Goal: Task Accomplishment & Management: Use online tool/utility

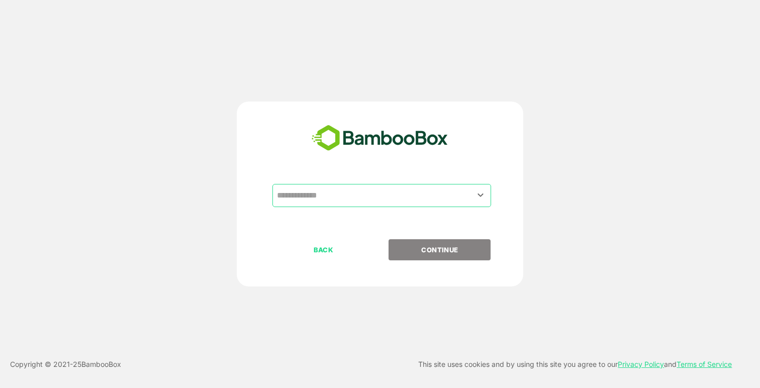
click at [348, 195] on input "text" at bounding box center [381, 195] width 215 height 19
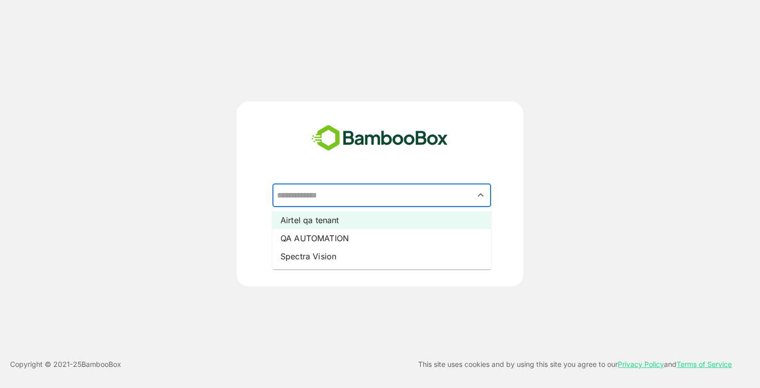
click at [335, 221] on li "Airtel qa tenant" at bounding box center [381, 220] width 219 height 18
type input "**********"
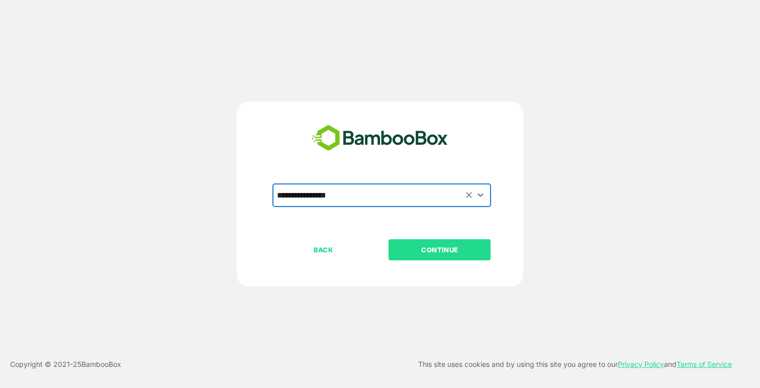
click at [418, 250] on p "CONTINUE" at bounding box center [439, 249] width 100 height 11
click at [444, 251] on p "CONTINUE" at bounding box center [439, 249] width 100 height 11
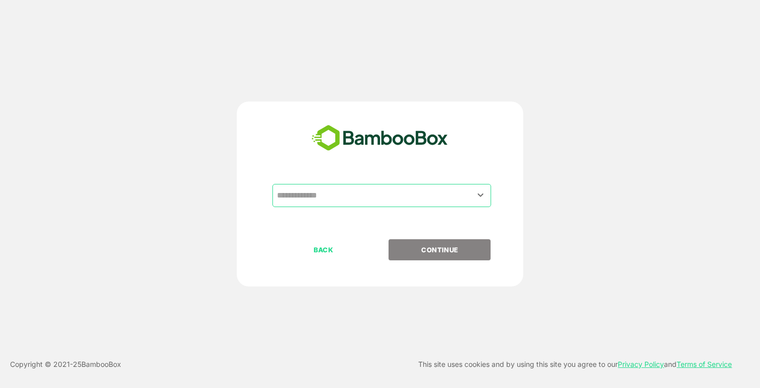
click at [373, 192] on input "text" at bounding box center [381, 195] width 215 height 19
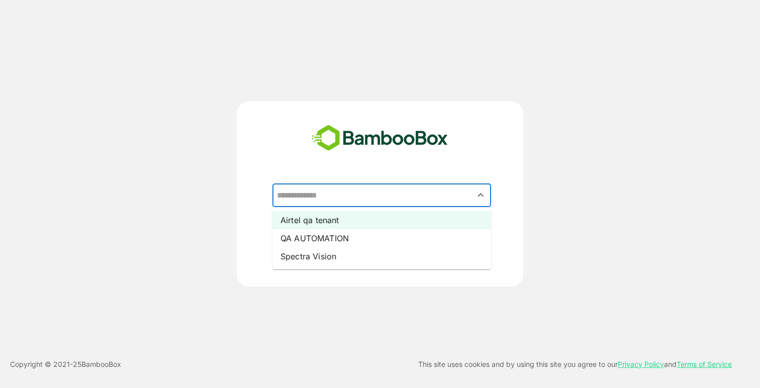
click at [339, 218] on li "Airtel qa tenant" at bounding box center [381, 220] width 219 height 18
type input "**********"
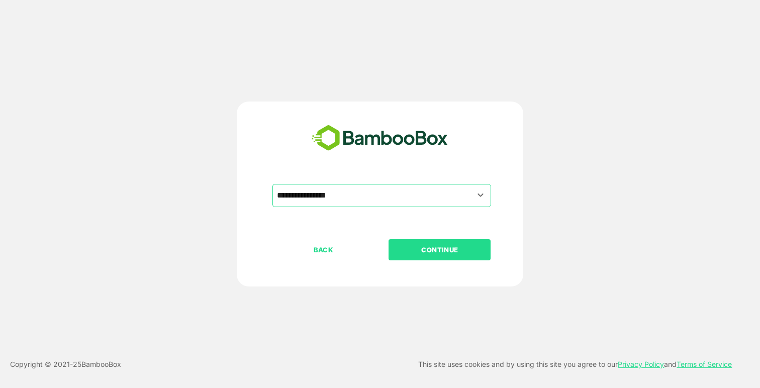
click at [440, 247] on p "CONTINUE" at bounding box center [439, 249] width 100 height 11
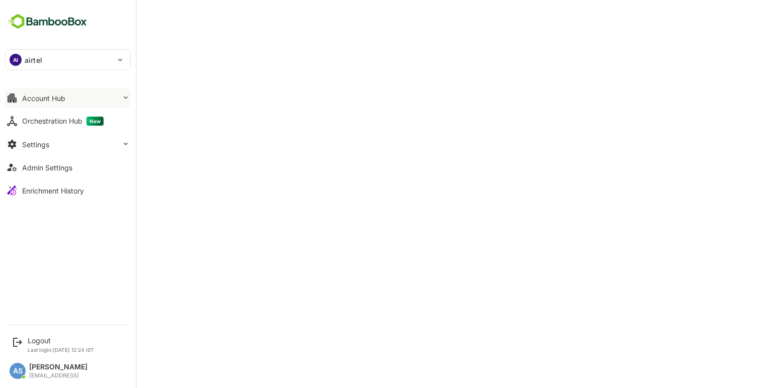
click at [50, 100] on div "Account Hub" at bounding box center [43, 98] width 43 height 9
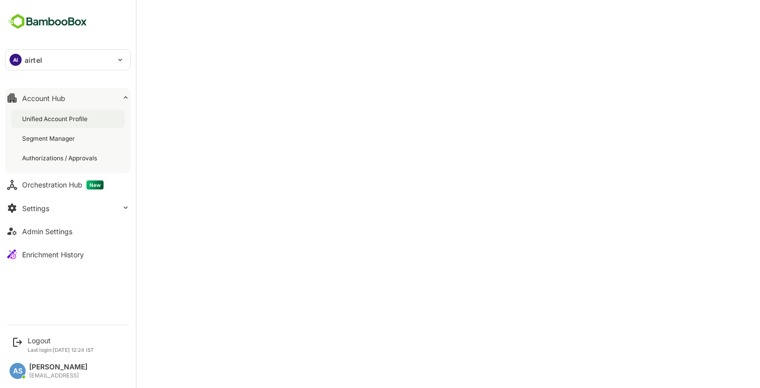
click at [49, 116] on div "Unified Account Profile" at bounding box center [55, 119] width 67 height 9
click at [61, 116] on div "Unified Account Profile" at bounding box center [56, 119] width 69 height 9
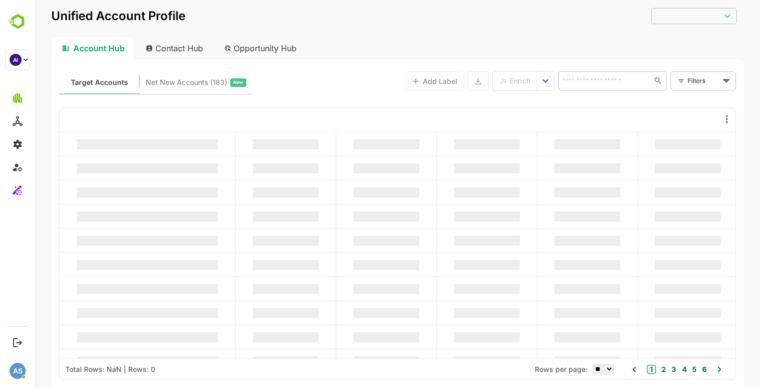
type input "**********"
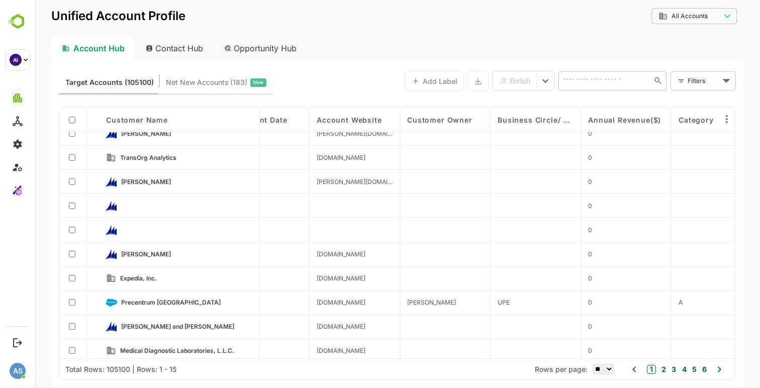
scroll to position [59, 1639]
click at [71, 281] on div at bounding box center [73, 278] width 27 height 24
click at [507, 84] on div "Enrich" at bounding box center [514, 80] width 31 height 13
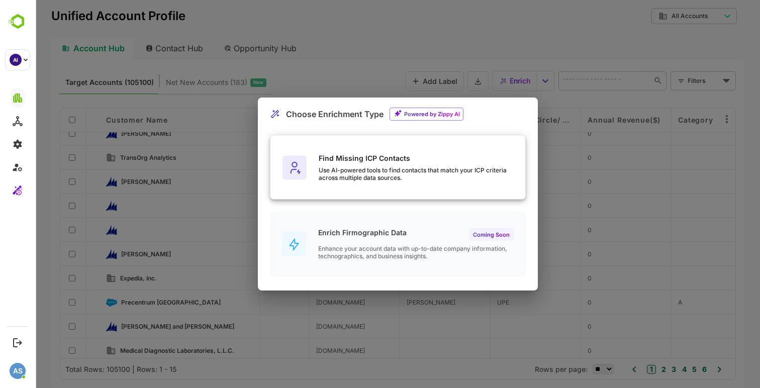
click at [377, 165] on div "Find Missing ICP Contacts Use AI-powered tools to find contacts that match your…" at bounding box center [421, 168] width 206 height 28
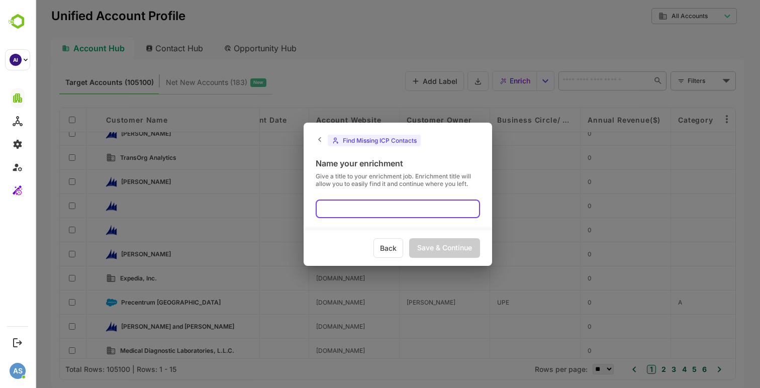
click at [342, 204] on input "text" at bounding box center [397, 208] width 164 height 19
type input "****"
click at [437, 243] on div "Save & Continue" at bounding box center [444, 248] width 71 height 20
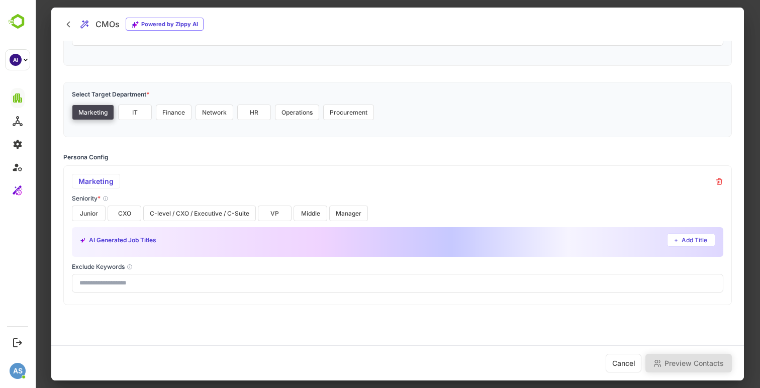
scroll to position [84, 0]
click at [106, 180] on div "Marketing" at bounding box center [96, 180] width 48 height 15
click at [279, 214] on button "VP" at bounding box center [275, 212] width 34 height 16
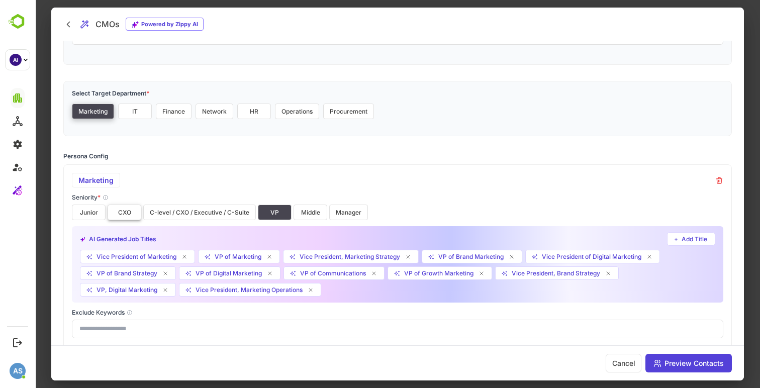
click at [124, 210] on button "CXO" at bounding box center [125, 212] width 34 height 16
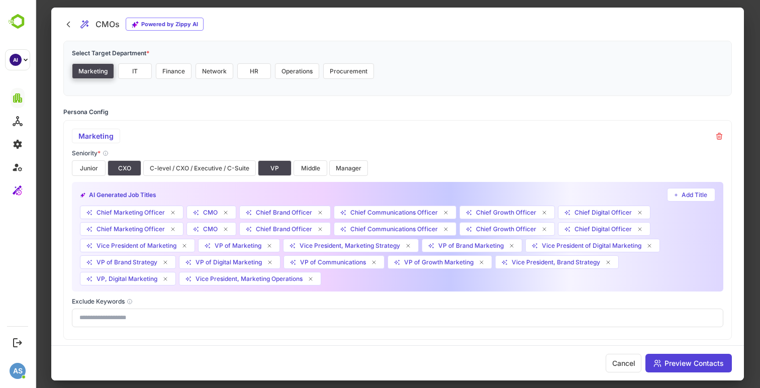
scroll to position [137, 0]
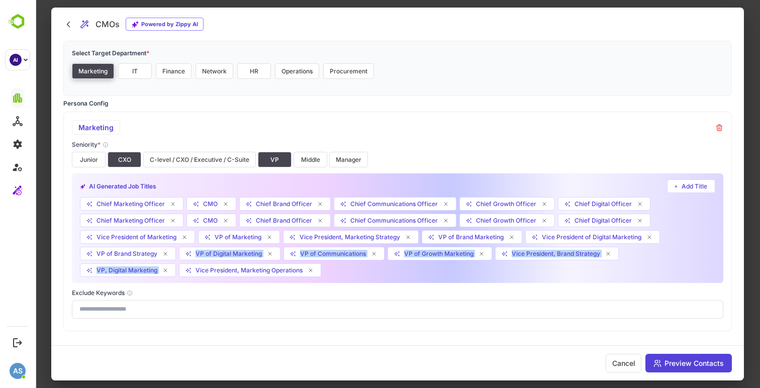
drag, startPoint x: 188, startPoint y: 262, endPoint x: 199, endPoint y: 245, distance: 20.8
click at [188, 261] on div "Chief Marketing Officer CMO Chief Brand Officer Chief Communications Officer Ch…" at bounding box center [397, 237] width 635 height 80
click at [352, 158] on button "Manager" at bounding box center [348, 160] width 39 height 16
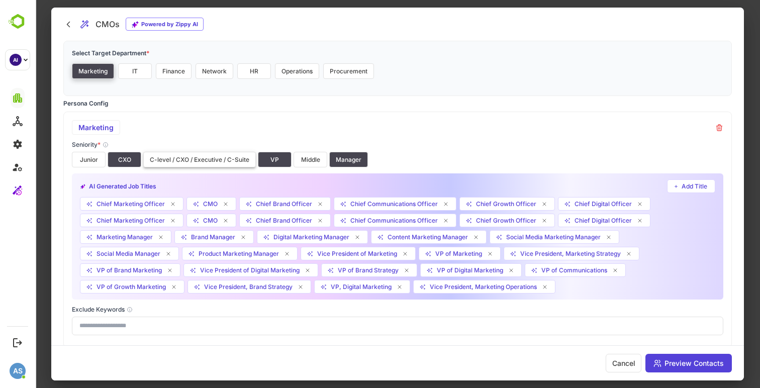
click at [211, 159] on button "C-level / CXO / Executive / C-Suite" at bounding box center [199, 160] width 113 height 16
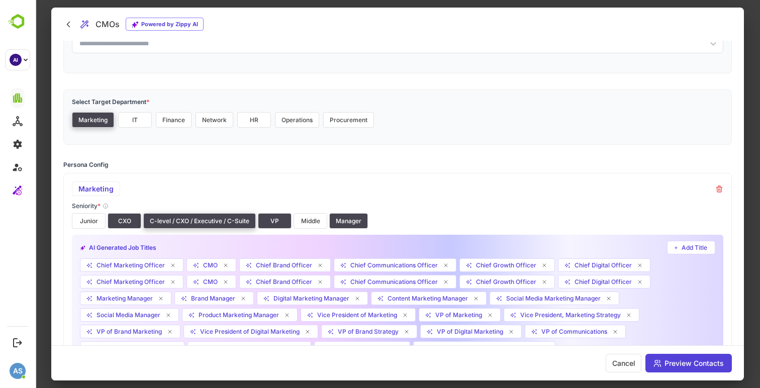
scroll to position [128, 0]
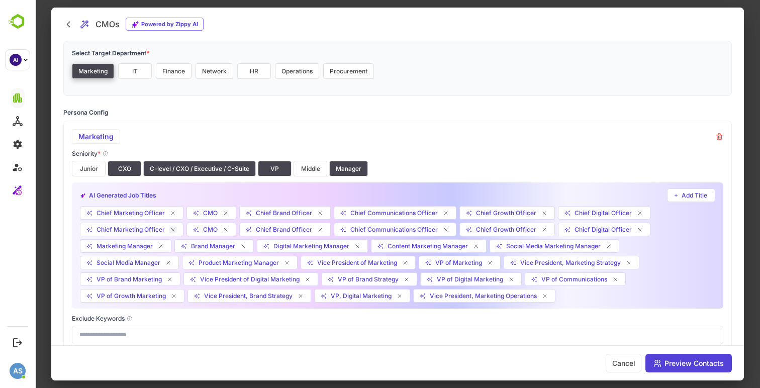
click at [173, 228] on icon at bounding box center [172, 229] width 3 height 3
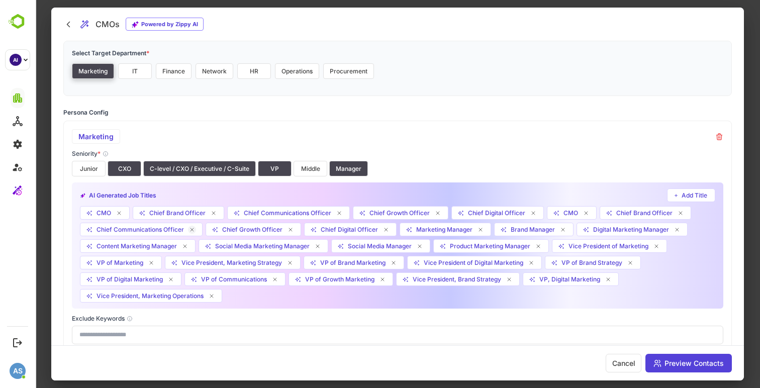
click at [194, 230] on icon at bounding box center [192, 230] width 6 height 6
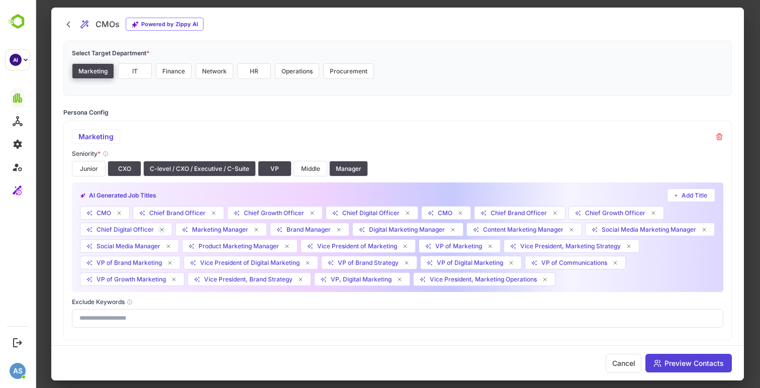
click at [162, 228] on icon at bounding box center [161, 229] width 3 height 3
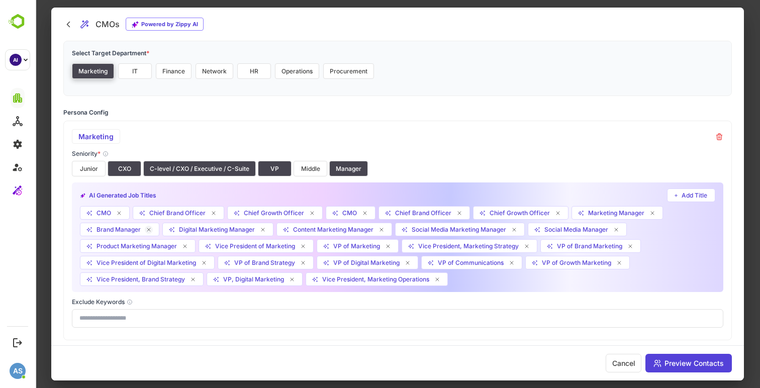
click at [149, 230] on icon at bounding box center [149, 230] width 6 height 6
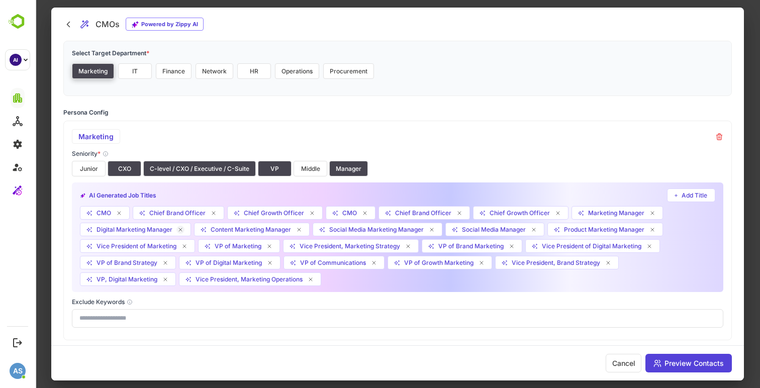
click at [179, 229] on icon at bounding box center [180, 230] width 6 height 6
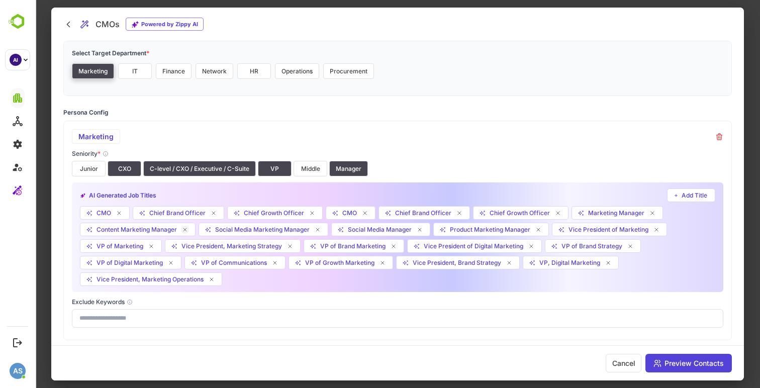
click at [185, 230] on icon at bounding box center [184, 229] width 3 height 3
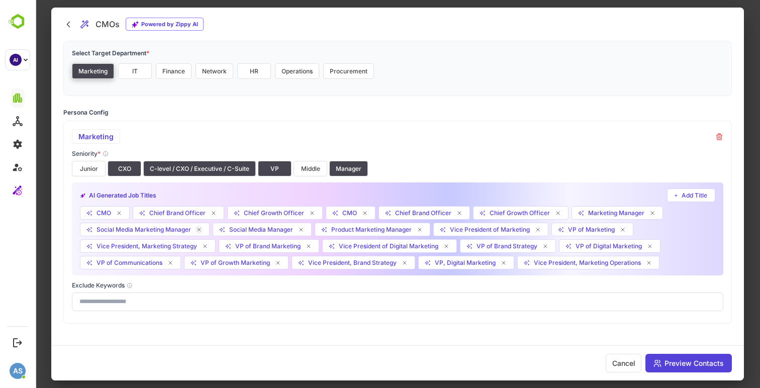
click at [199, 231] on icon at bounding box center [199, 230] width 6 height 6
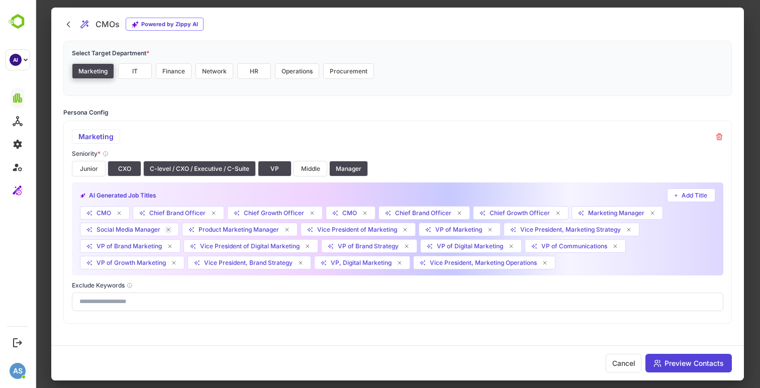
click at [169, 229] on icon at bounding box center [168, 229] width 3 height 3
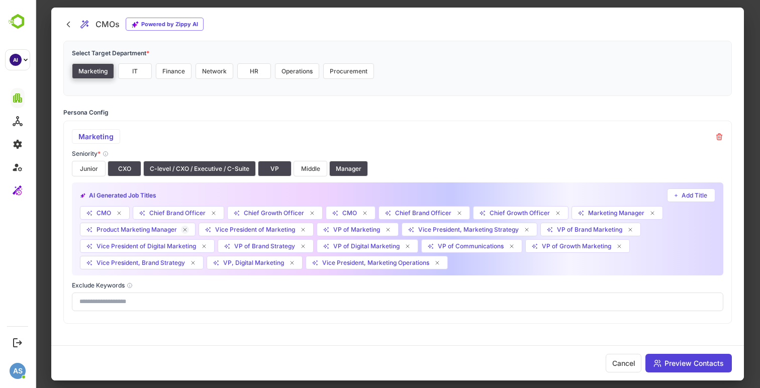
click at [185, 228] on icon at bounding box center [184, 229] width 3 height 3
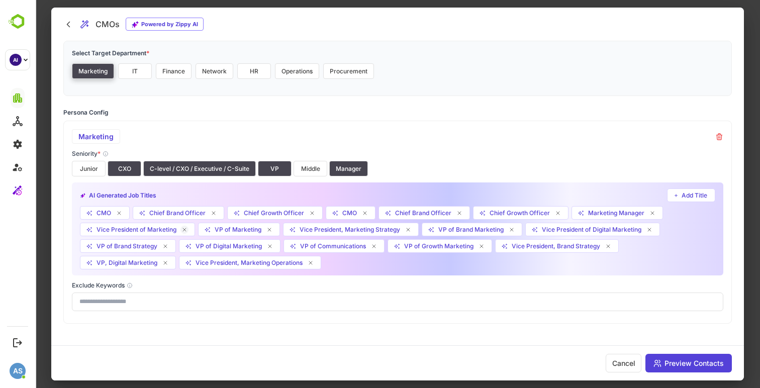
click at [183, 230] on icon at bounding box center [184, 229] width 3 height 3
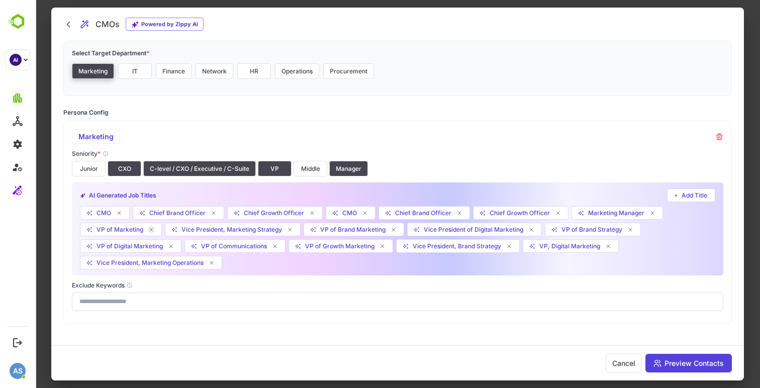
click at [152, 229] on icon at bounding box center [151, 229] width 3 height 3
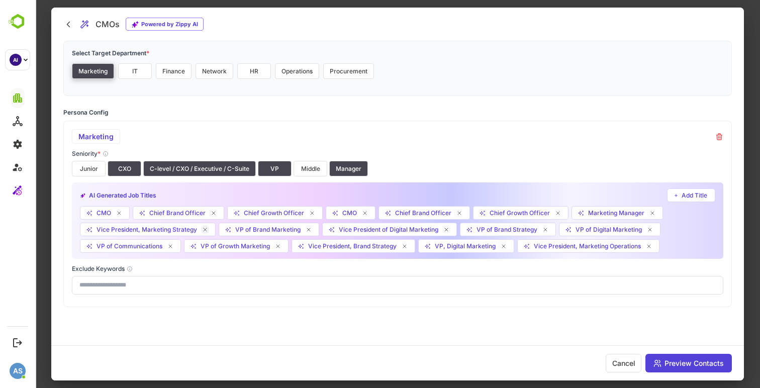
click at [206, 229] on icon at bounding box center [205, 230] width 6 height 6
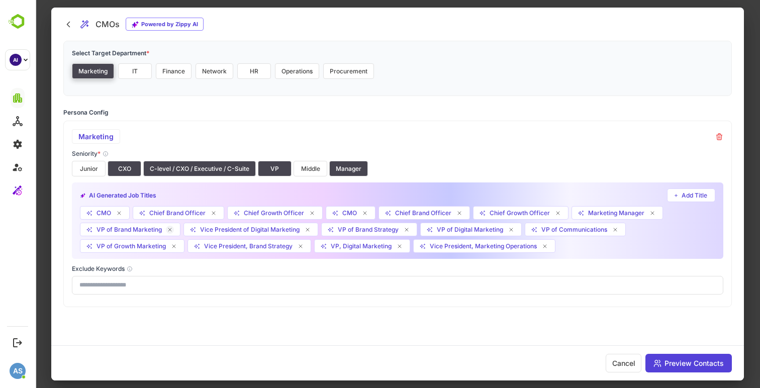
click at [169, 229] on icon at bounding box center [169, 229] width 3 height 3
click at [204, 231] on icon at bounding box center [204, 230] width 6 height 6
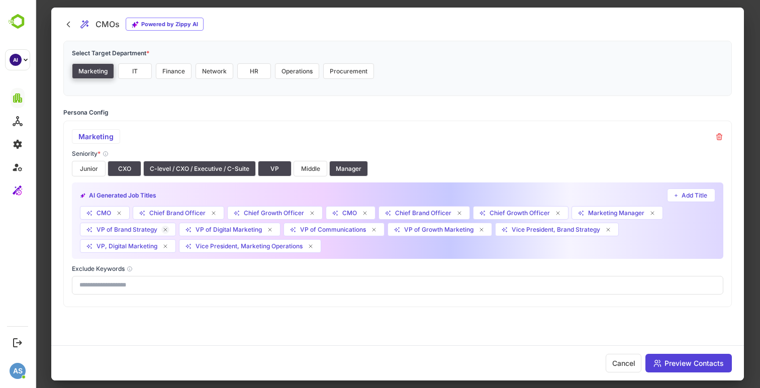
click at [162, 227] on icon at bounding box center [165, 230] width 6 height 6
click at [171, 229] on icon at bounding box center [170, 229] width 3 height 3
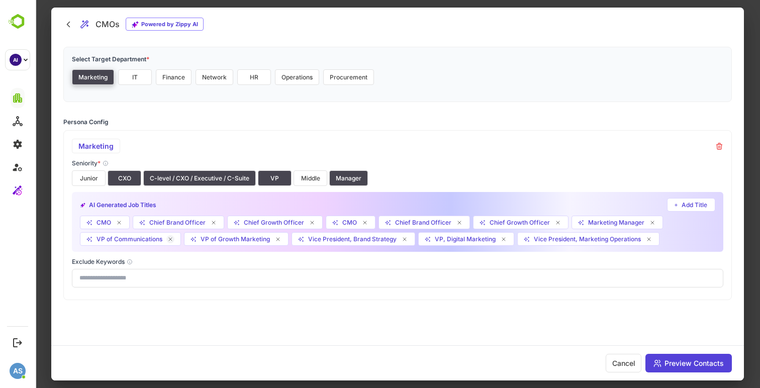
click at [170, 238] on icon at bounding box center [170, 239] width 6 height 6
click at [301, 240] on icon at bounding box center [300, 239] width 3 height 3
click at [273, 239] on icon at bounding box center [273, 239] width 6 height 6
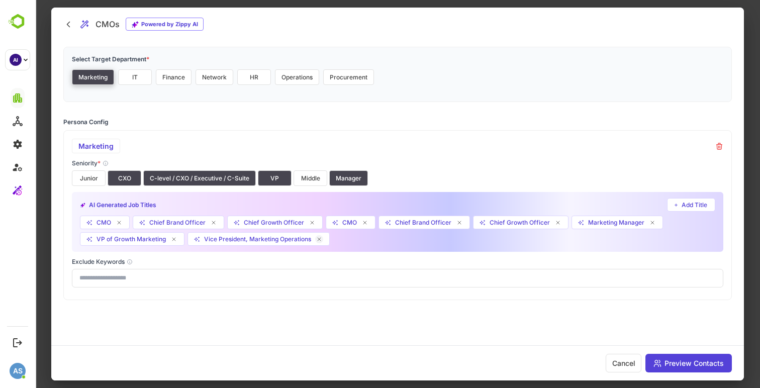
click at [321, 239] on icon at bounding box center [319, 239] width 6 height 6
click at [311, 222] on icon at bounding box center [312, 223] width 6 height 6
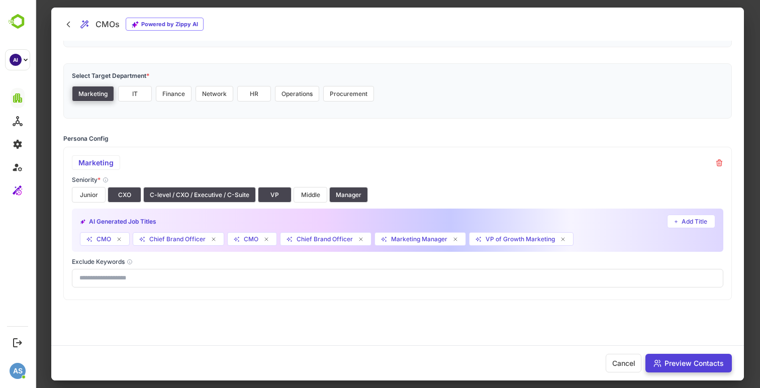
click at [661, 359] on button "Preview Contacts" at bounding box center [688, 363] width 86 height 19
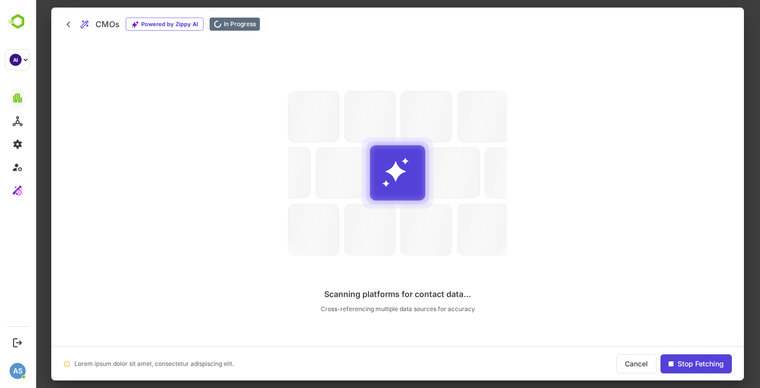
scroll to position [0, 0]
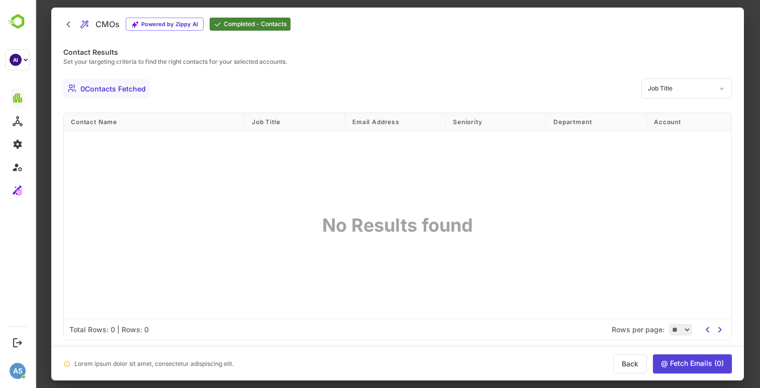
click at [45, 42] on div at bounding box center [397, 194] width 724 height 388
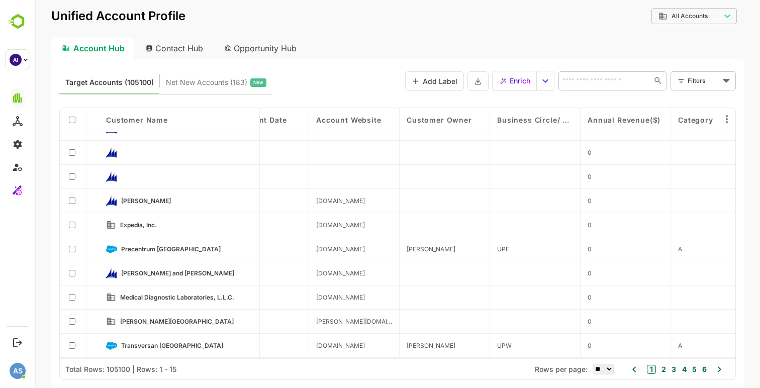
scroll to position [138, 1639]
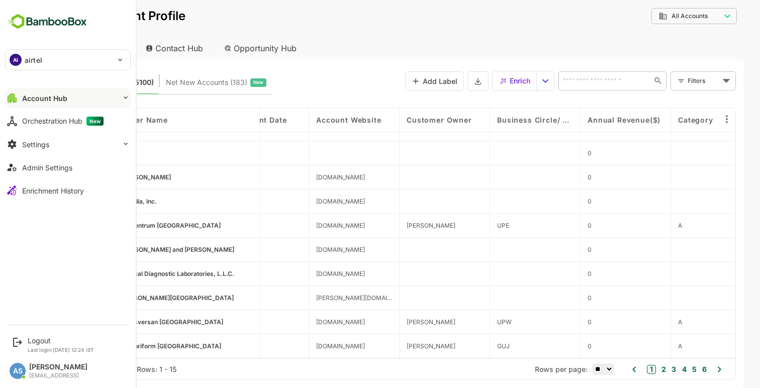
click at [52, 102] on button "Account Hub" at bounding box center [68, 98] width 126 height 20
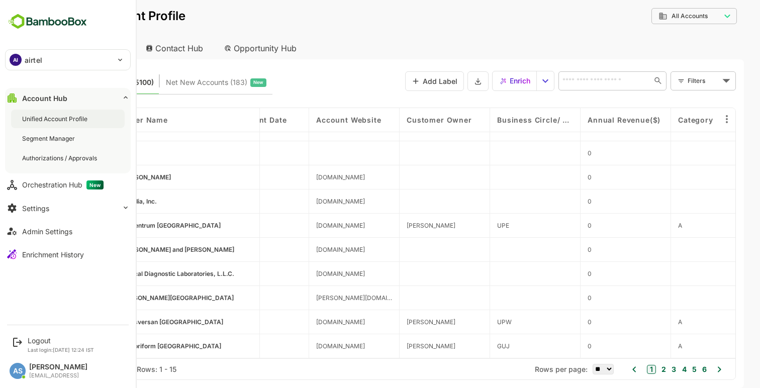
click at [45, 119] on div "Unified Account Profile" at bounding box center [55, 119] width 67 height 9
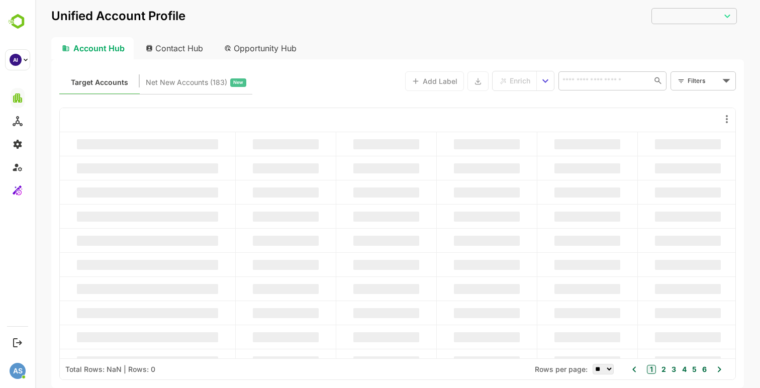
type input "**********"
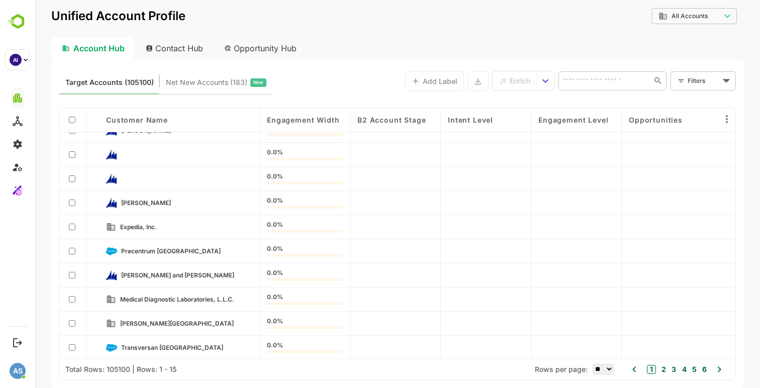
scroll to position [138, 0]
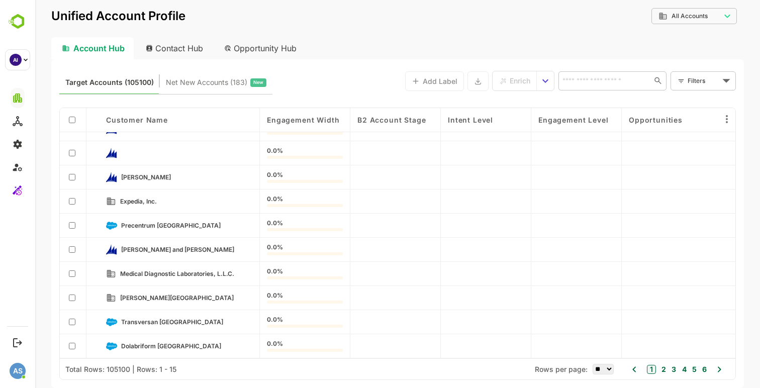
click at [598, 369] on select "** ** ** *** *** ****" at bounding box center [602, 369] width 21 height 11
select select "***"
click at [592, 364] on select "** ** ** *** *** ****" at bounding box center [602, 369] width 21 height 11
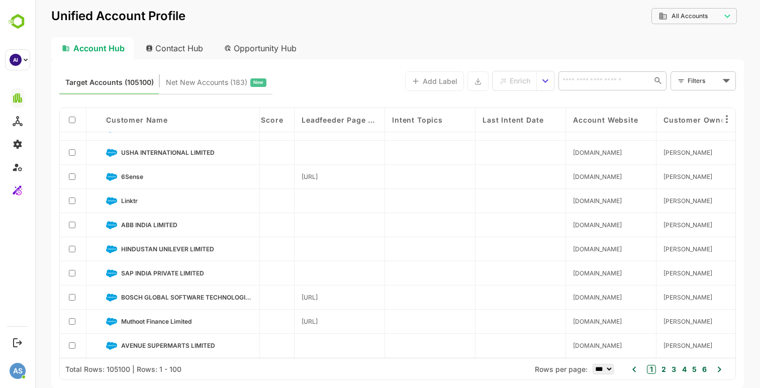
scroll to position [1825, 1382]
click at [515, 79] on span "Enrich" at bounding box center [519, 80] width 21 height 13
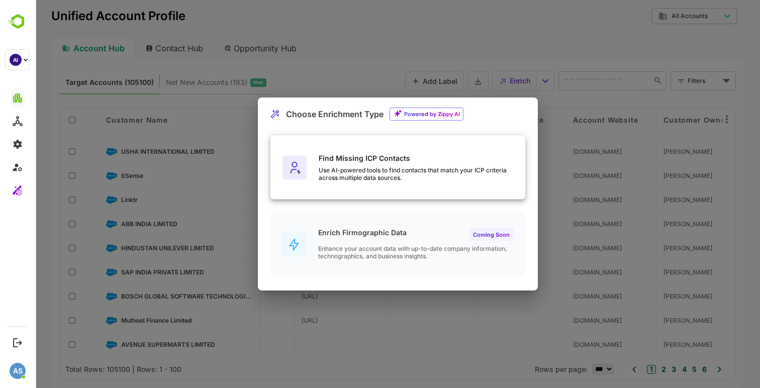
click at [391, 186] on div "Find Missing ICP Contacts Use AI-powered tools to find contacts that match your…" at bounding box center [397, 167] width 255 height 65
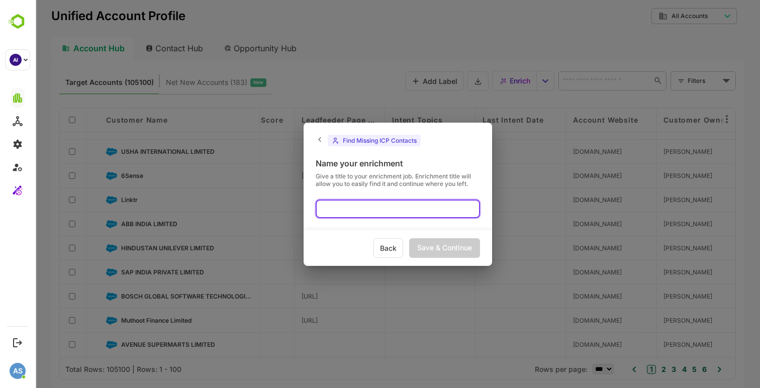
click at [355, 203] on input "text" at bounding box center [397, 208] width 164 height 19
type input "*"
click at [320, 207] on input "**********" at bounding box center [397, 208] width 164 height 19
type input "**********"
click at [456, 242] on div "Save & Continue" at bounding box center [444, 248] width 71 height 20
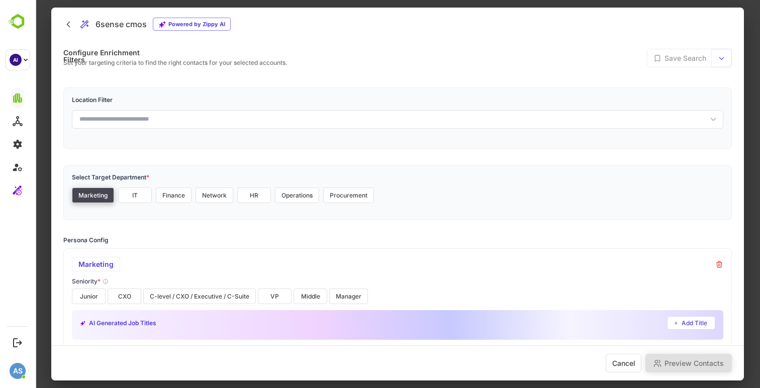
scroll to position [88, 0]
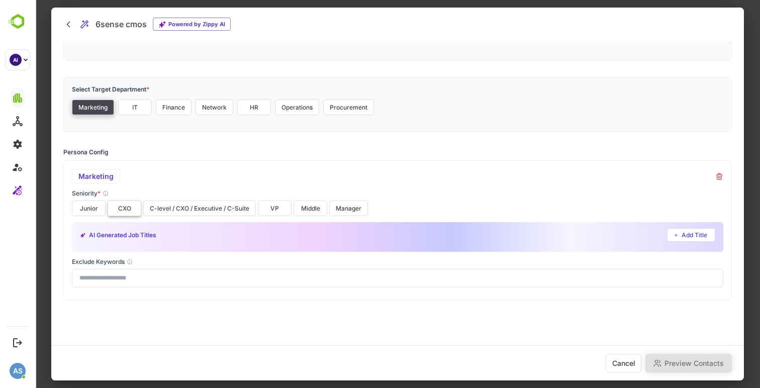
click at [128, 204] on button "CXO" at bounding box center [125, 208] width 34 height 16
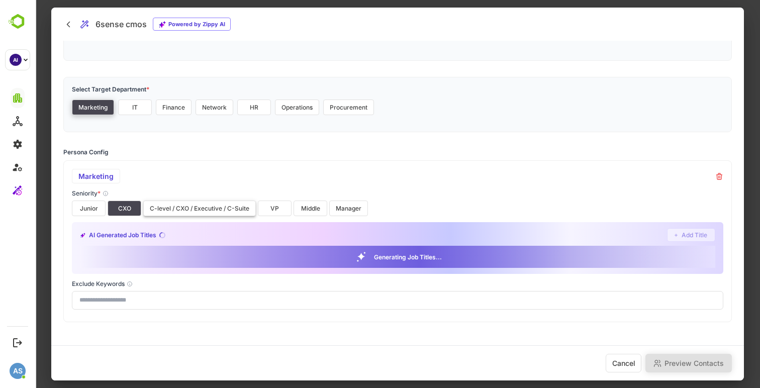
click at [242, 211] on button "C-level / CXO / Executive / C-Suite" at bounding box center [199, 208] width 113 height 16
click at [274, 213] on button "VP" at bounding box center [275, 208] width 34 height 16
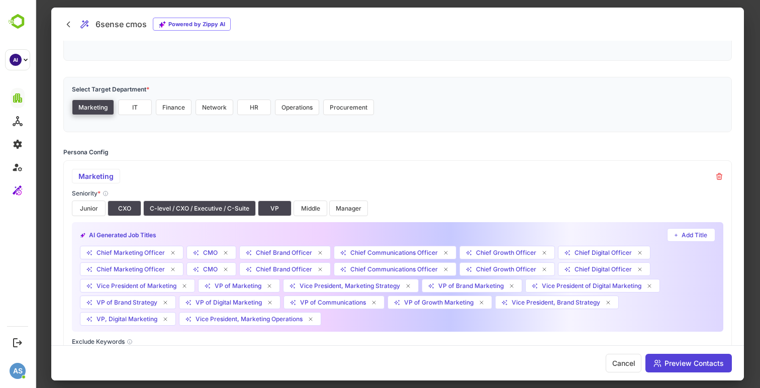
scroll to position [0, 0]
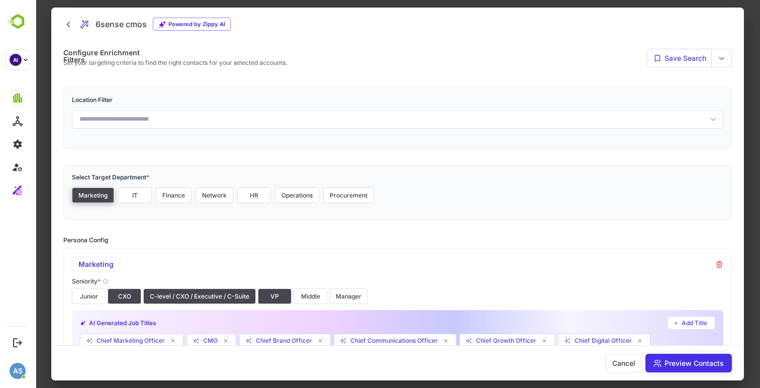
click at [688, 361] on button "Preview Contacts" at bounding box center [688, 363] width 86 height 19
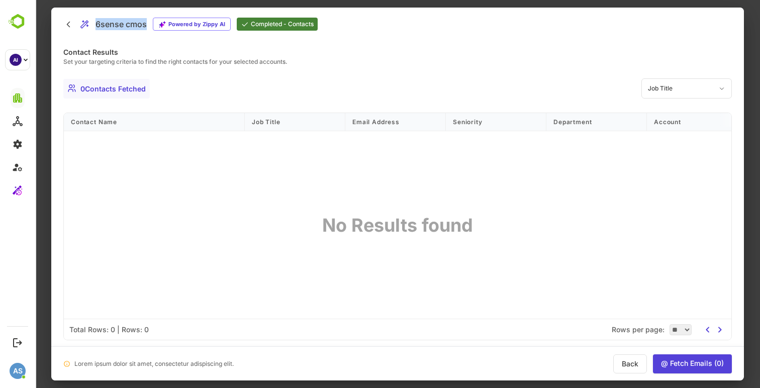
drag, startPoint x: 96, startPoint y: 23, endPoint x: 147, endPoint y: 23, distance: 50.7
click at [147, 23] on div "6sense cmos Powered by Zippy AI" at bounding box center [162, 24] width 135 height 13
copy h2 "6sense cmos"
